Goal: Complete application form: Complete application form

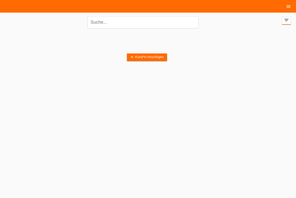
click at [289, 7] on icon "menu" at bounding box center [288, 6] width 5 height 5
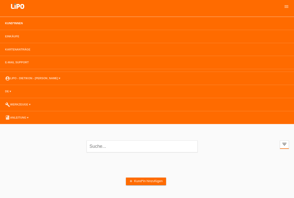
click at [17, 23] on link "Kund*innen" at bounding box center [14, 23] width 23 height 3
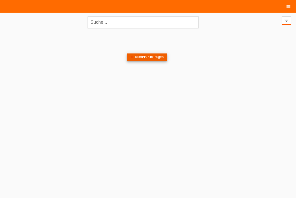
click at [152, 58] on link "add Kund*in hinzufügen" at bounding box center [147, 58] width 40 height 8
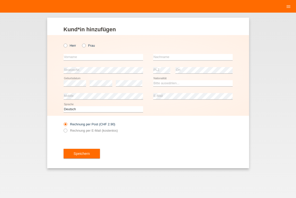
click at [68, 46] on label "Herr" at bounding box center [70, 46] width 13 height 4
click at [67, 46] on input "Herr" at bounding box center [65, 45] width 3 height 3
radio input "true"
click at [80, 56] on input "text" at bounding box center [104, 57] width 80 height 6
type input "Lutishi"
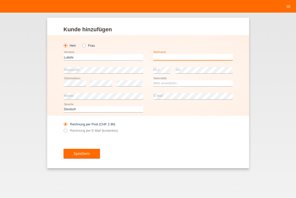
click at [157, 60] on input "text" at bounding box center [193, 57] width 80 height 6
type input "Besnik"
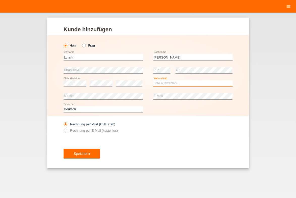
click at [194, 82] on select "Bitte auswählen... Schweiz Deutschland Liechtenstein Österreich ------------ Af…" at bounding box center [193, 83] width 80 height 6
select select "MK"
click at [0, 0] on option "[GEOGRAPHIC_DATA]" at bounding box center [0, 0] width 0 height 0
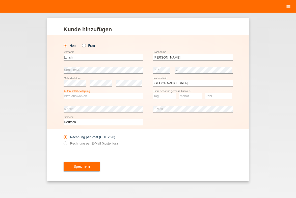
click at [129, 97] on select "Bitte auswählen... C B B - Flüchtlingsstatus Andere" at bounding box center [104, 96] width 80 height 6
select select "C"
click at [0, 0] on option "C" at bounding box center [0, 0] width 0 height 0
click at [169, 98] on select "Tag 01 02 03 04 05 06 07 08 09 10 11" at bounding box center [164, 96] width 23 height 6
select select "03"
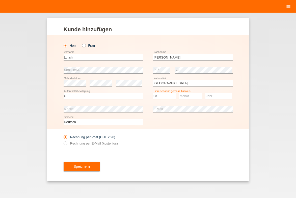
click at [0, 0] on option "03" at bounding box center [0, 0] width 0 height 0
click at [200, 97] on select "Monat 01 02 03 04 05 06 07 08 09 10 11" at bounding box center [190, 96] width 23 height 6
select select "10"
click at [0, 0] on option "10" at bounding box center [0, 0] width 0 height 0
click at [218, 96] on select "Jahr 2025 2024 2023 2022 2021 2020 2019 2018 2017 2016 2015 2014 2013 2012 2011…" at bounding box center [219, 96] width 27 height 6
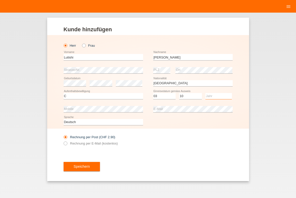
select select "1988"
click at [0, 0] on option "1988" at bounding box center [0, 0] width 0 height 0
click at [152, 146] on div "Rechnung per Post (CHF 2.90) Rechnung per E-Mail (kostenlos)" at bounding box center [148, 140] width 169 height 23
click at [113, 143] on label "Rechnung per E-Mail (kostenlos)" at bounding box center [91, 144] width 54 height 4
click at [67, 143] on input "Rechnung per E-Mail (kostenlos)" at bounding box center [65, 145] width 3 height 6
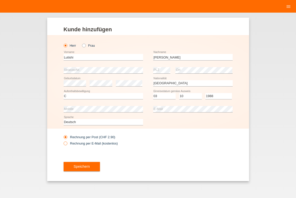
radio input "true"
click at [82, 168] on button "Speichern" at bounding box center [82, 167] width 36 height 10
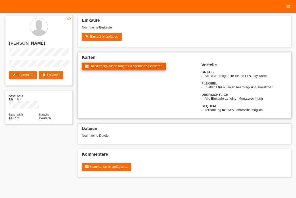
click at [128, 68] on link "fact_check Kreditfähigkeitsprüfung für Kartenantrag initiieren" at bounding box center [124, 67] width 84 height 8
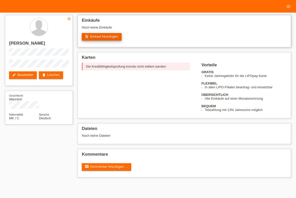
click at [100, 35] on link "add_shopping_cart Einkauf hinzufügen" at bounding box center [102, 37] width 40 height 8
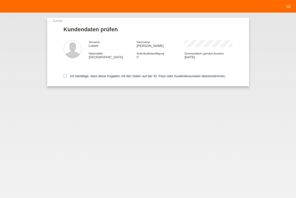
click at [61, 19] on link "← Zurück" at bounding box center [55, 21] width 14 height 4
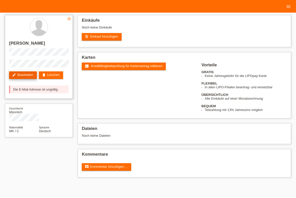
click at [33, 75] on link "edit Bearbeiten" at bounding box center [23, 75] width 28 height 8
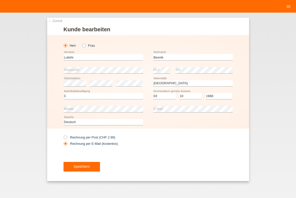
select select "MK"
select select "C"
select select "03"
select select "10"
select select "1988"
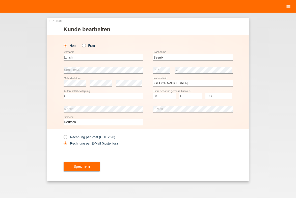
click at [96, 166] on button "Speichern" at bounding box center [82, 167] width 36 height 10
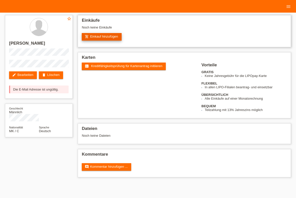
click at [98, 38] on link "add_shopping_cart Einkauf hinzufügen" at bounding box center [102, 37] width 40 height 8
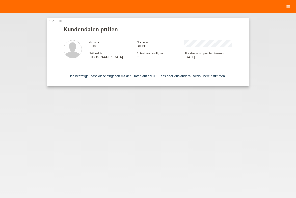
click at [77, 77] on label "Ich bestätige, dass diese Angaben mit den Daten auf der ID, Pass oder Ausländer…" at bounding box center [145, 76] width 162 height 4
click at [67, 77] on input "Ich bestätige, dass diese Angaben mit den Daten auf der ID, Pass oder Ausländer…" at bounding box center [65, 75] width 3 height 3
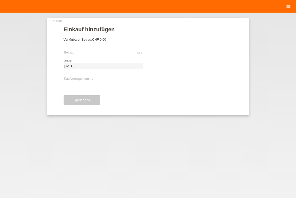
click at [55, 21] on link "← Zurück" at bounding box center [55, 21] width 14 height 4
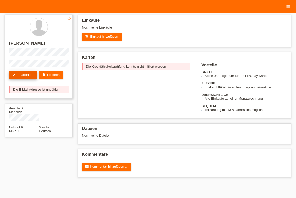
click at [20, 77] on link "edit Bearbeiten" at bounding box center [23, 75] width 28 height 8
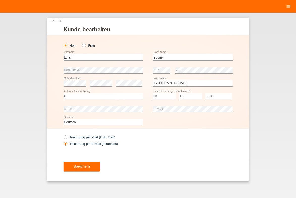
select select "MK"
select select "C"
select select "03"
select select "10"
select select "1988"
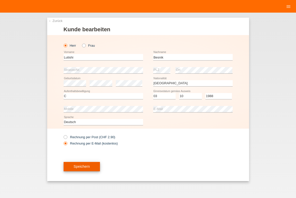
click at [96, 162] on button "Speichern" at bounding box center [82, 167] width 36 height 10
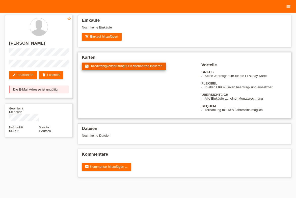
click at [104, 65] on span "Kreditfähigkeitsprüfung für Kartenantrag initiieren" at bounding box center [126, 66] width 71 height 4
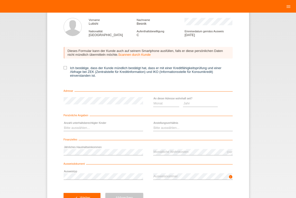
scroll to position [33, 0]
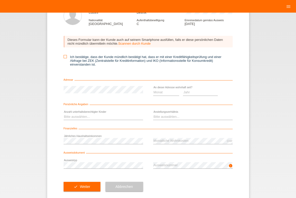
click at [107, 59] on label "Ich bestätige, dass der Kunde mündlich bestätigt hat, dass er mit einer Kreditf…" at bounding box center [148, 60] width 169 height 11
click at [67, 58] on input "Ich bestätige, dass der Kunde mündlich bestätigt hat, dass er mit einer Kreditf…" at bounding box center [65, 56] width 3 height 3
checkbox input "true"
click at [162, 92] on select "Monat 01 02 03 04 05 06 07 08 09 10" at bounding box center [166, 92] width 26 height 6
click at [169, 92] on select "Monat 01 02 03 04 05 06 07 08 09 10" at bounding box center [166, 92] width 26 height 6
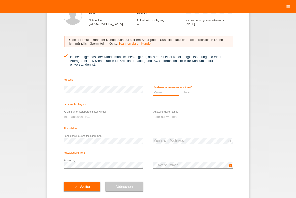
click at [186, 91] on select "Jahr 2025 2024 2023 2022 2021 2020 2019 2018 2017 2016 2015 2014 2013 2012 2011…" at bounding box center [200, 92] width 35 height 6
select select "2020"
click at [0, 0] on option "2020" at bounding box center [0, 0] width 0 height 0
click at [168, 92] on select "Monat 01 02 03 04 05 06 07 08 09 10" at bounding box center [166, 92] width 26 height 6
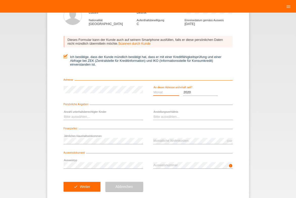
select select "06"
click at [0, 0] on option "06" at bounding box center [0, 0] width 0 height 0
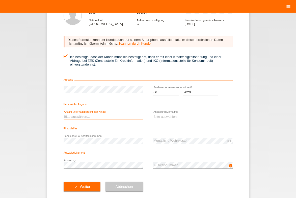
click at [103, 116] on select "Bitte auswählen... 0 1 2 3 4 5 6 7 8 9" at bounding box center [104, 117] width 80 height 6
select select "1"
click at [0, 0] on option "1" at bounding box center [0, 0] width 0 height 0
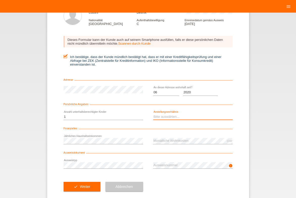
click at [162, 118] on select "Bitte auswählen... Unbefristet Befristet Lehrling/Student Pensioniert Nicht arb…" at bounding box center [193, 117] width 80 height 6
drag, startPoint x: 165, startPoint y: 128, endPoint x: 118, endPoint y: 137, distance: 47.4
select select "UNLIMITED"
click at [0, 0] on option "Unbefristet" at bounding box center [0, 0] width 0 height 0
drag, startPoint x: 136, startPoint y: 177, endPoint x: 82, endPoint y: 178, distance: 54.3
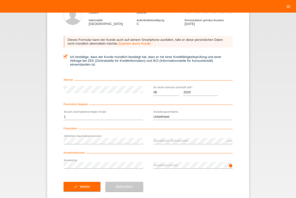
click at [135, 177] on div "Abbrechen" at bounding box center [125, 186] width 38 height 29
drag, startPoint x: 76, startPoint y: 187, endPoint x: 111, endPoint y: 163, distance: 42.3
click at [76, 187] on button "check Weiter" at bounding box center [82, 187] width 37 height 10
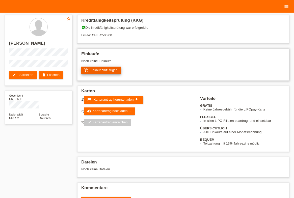
click at [108, 73] on link "add_shopping_cart Einkauf hinzufügen" at bounding box center [101, 71] width 40 height 8
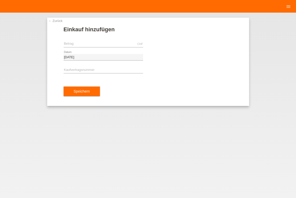
click at [57, 21] on link "← Zurück" at bounding box center [55, 21] width 14 height 4
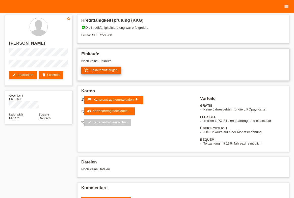
click at [91, 72] on link "add_shopping_cart Einkauf hinzufügen" at bounding box center [101, 71] width 40 height 8
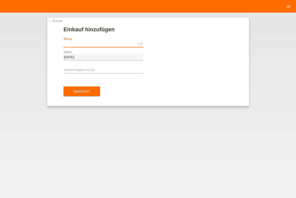
click at [105, 42] on input "text" at bounding box center [104, 44] width 80 height 6
type input "X"
type input "B"
type input "1"
type input "x"
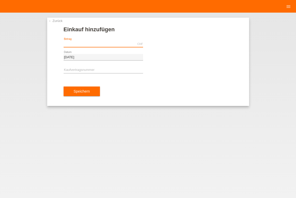
type input "b"
type input "1"
type input "2600.00"
click at [92, 71] on input "text" at bounding box center [104, 70] width 80 height 6
type input "x"
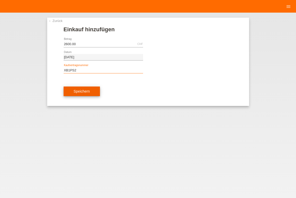
type input "XB1PS2"
click at [82, 95] on button "Speichern" at bounding box center [82, 92] width 36 height 10
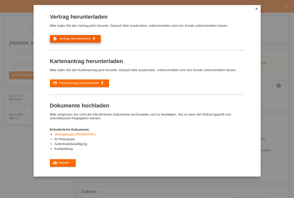
click at [60, 42] on link "description Vertrag herunterladen get_app" at bounding box center [75, 39] width 51 height 8
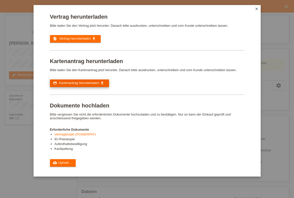
click at [95, 81] on span "Kartenantrag herunterladen" at bounding box center [79, 83] width 40 height 4
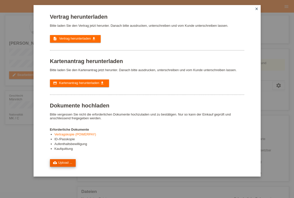
click at [57, 163] on link "cloud_upload Upload ..." at bounding box center [63, 163] width 26 height 8
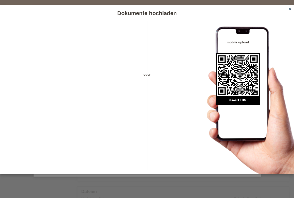
click at [290, 10] on icon "close" at bounding box center [290, 9] width 4 height 4
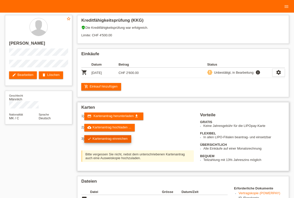
click at [119, 138] on link "check Kartenantrag einreichen" at bounding box center [107, 139] width 47 height 8
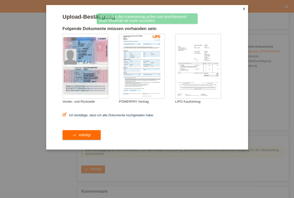
scroll to position [122, 0]
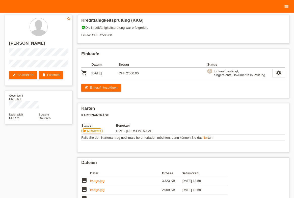
click at [283, 9] on li "menu" at bounding box center [287, 6] width 10 height 13
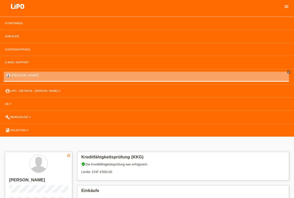
click at [285, 8] on icon "menu" at bounding box center [286, 6] width 5 height 5
